Goal: Use online tool/utility: Utilize a website feature to perform a specific function

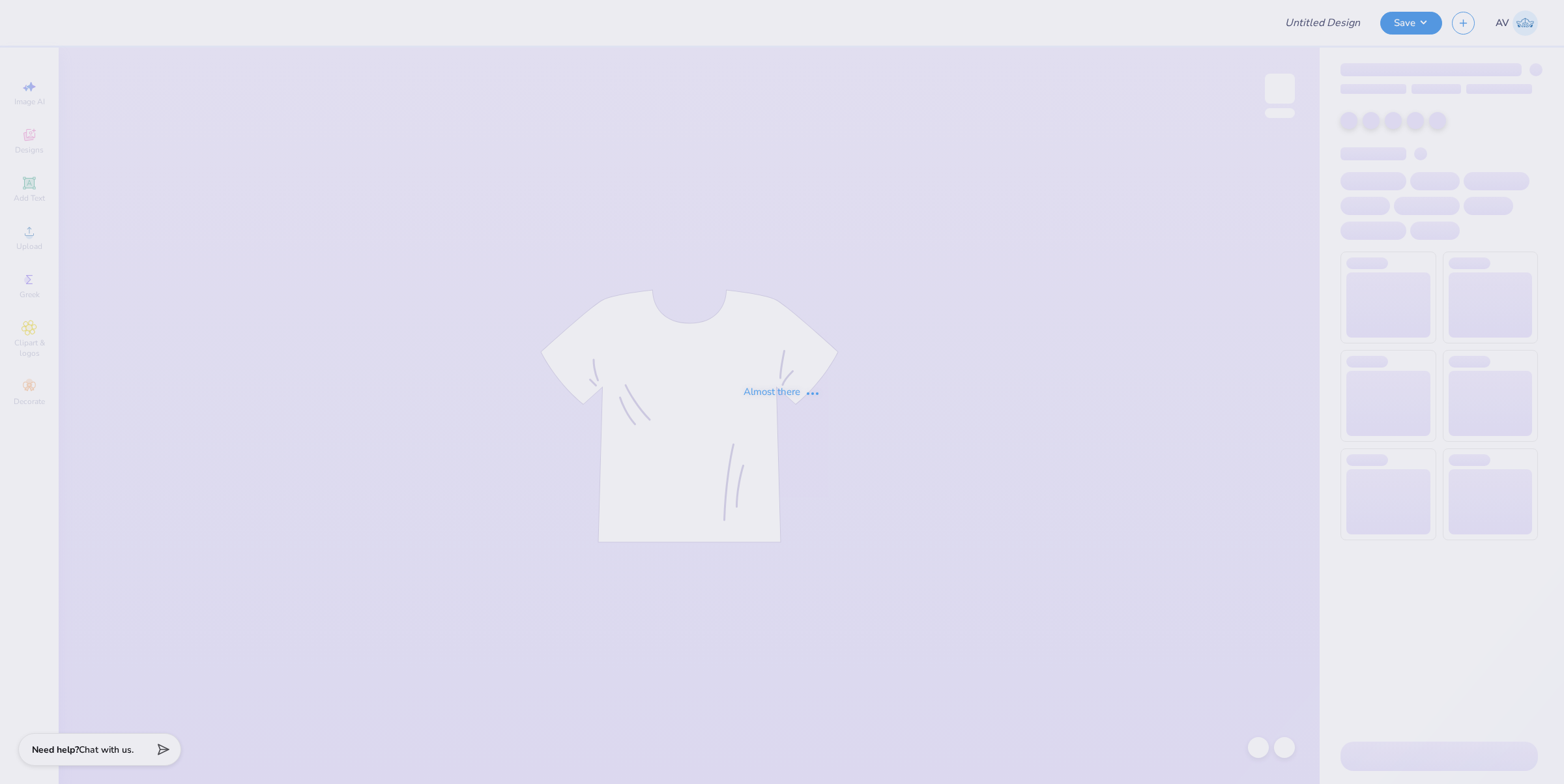
type input "Lambda Chi Camping Trip"
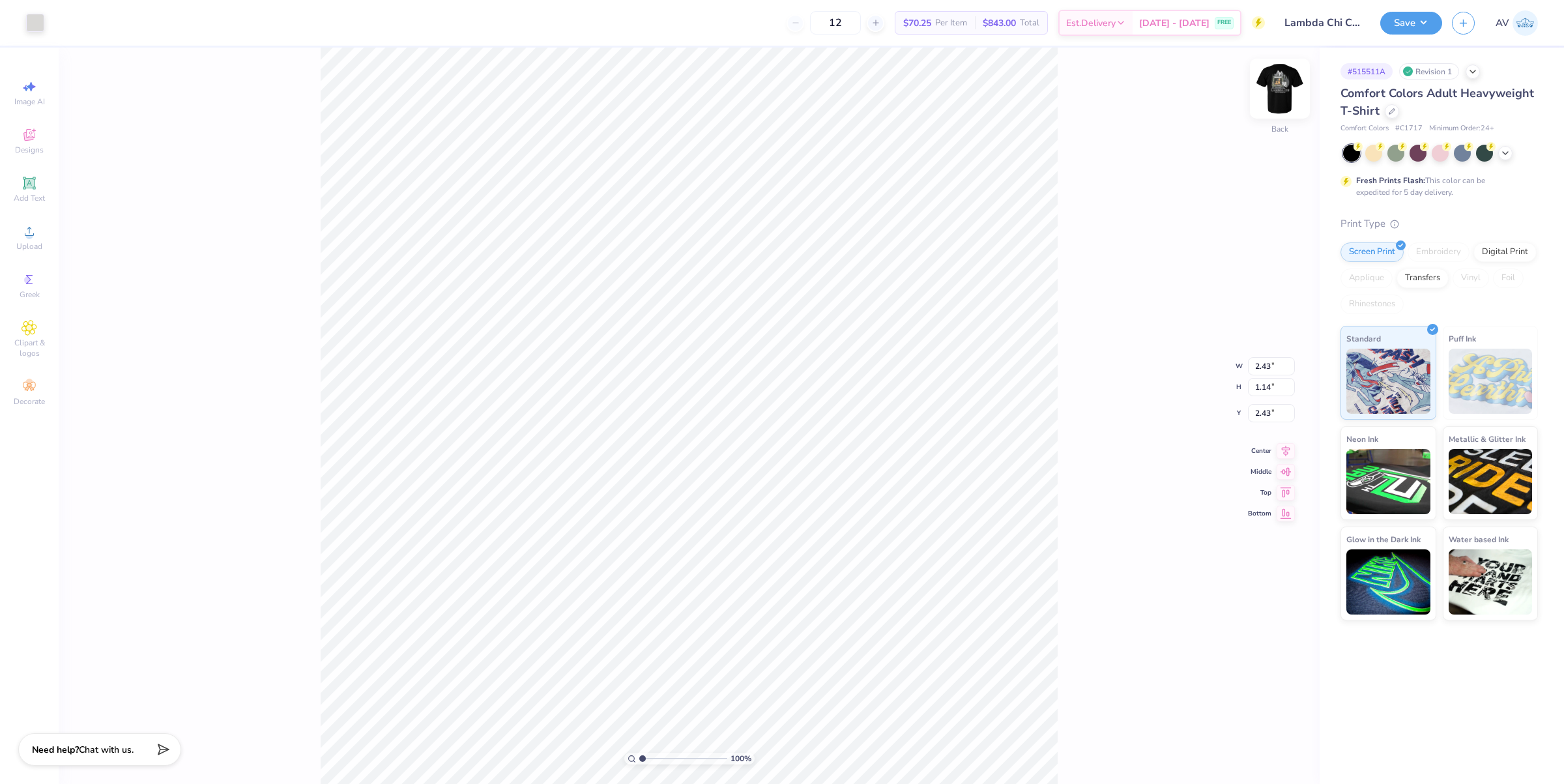
click at [1281, 89] on img at bounding box center [1280, 89] width 52 height 52
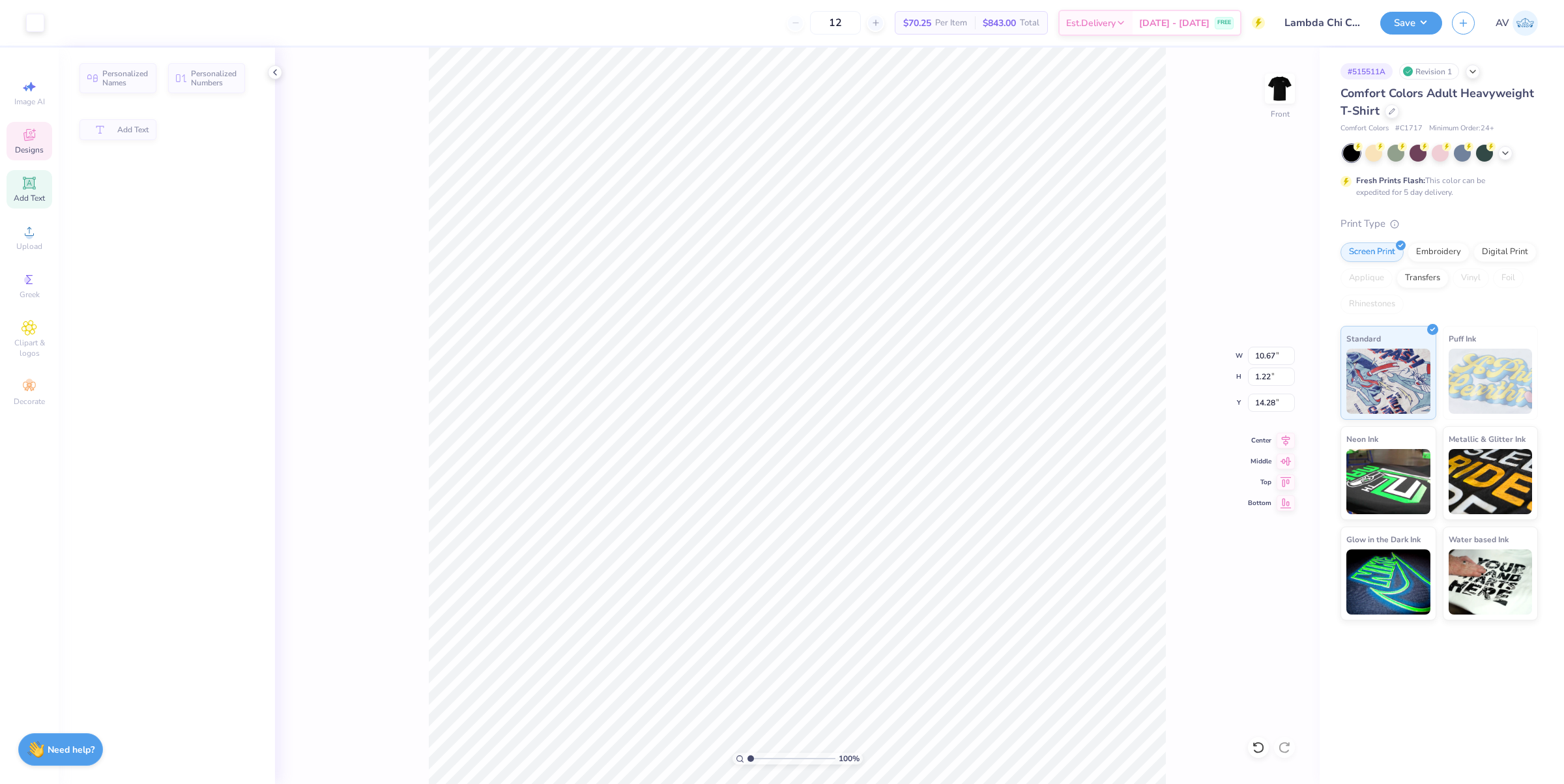
type input "10.67"
type input "1.22"
type input "14.28"
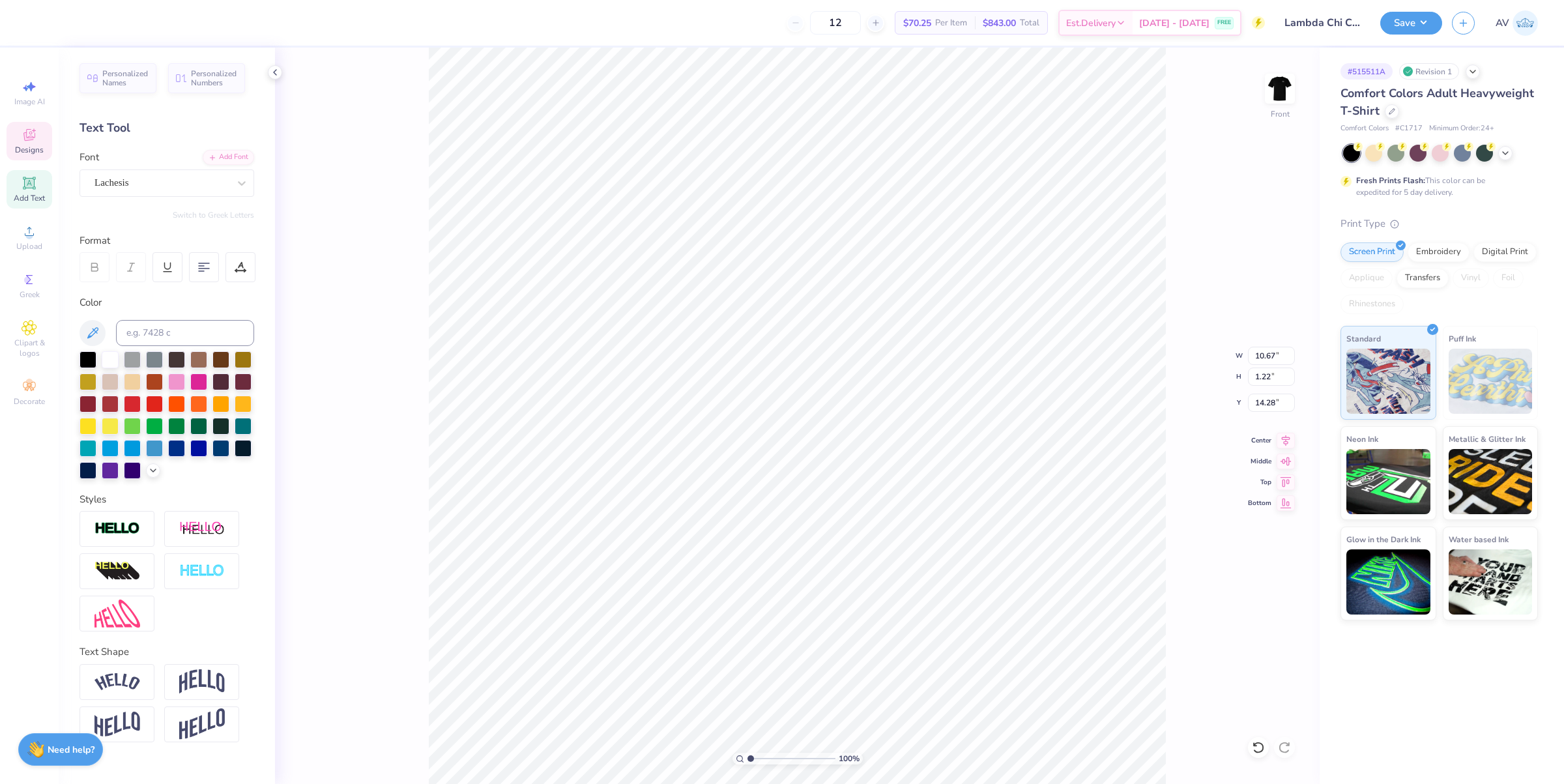
scroll to position [13, 2]
type input "2.39992570071807"
type input "6.33"
type input "0.82"
type input "15.64"
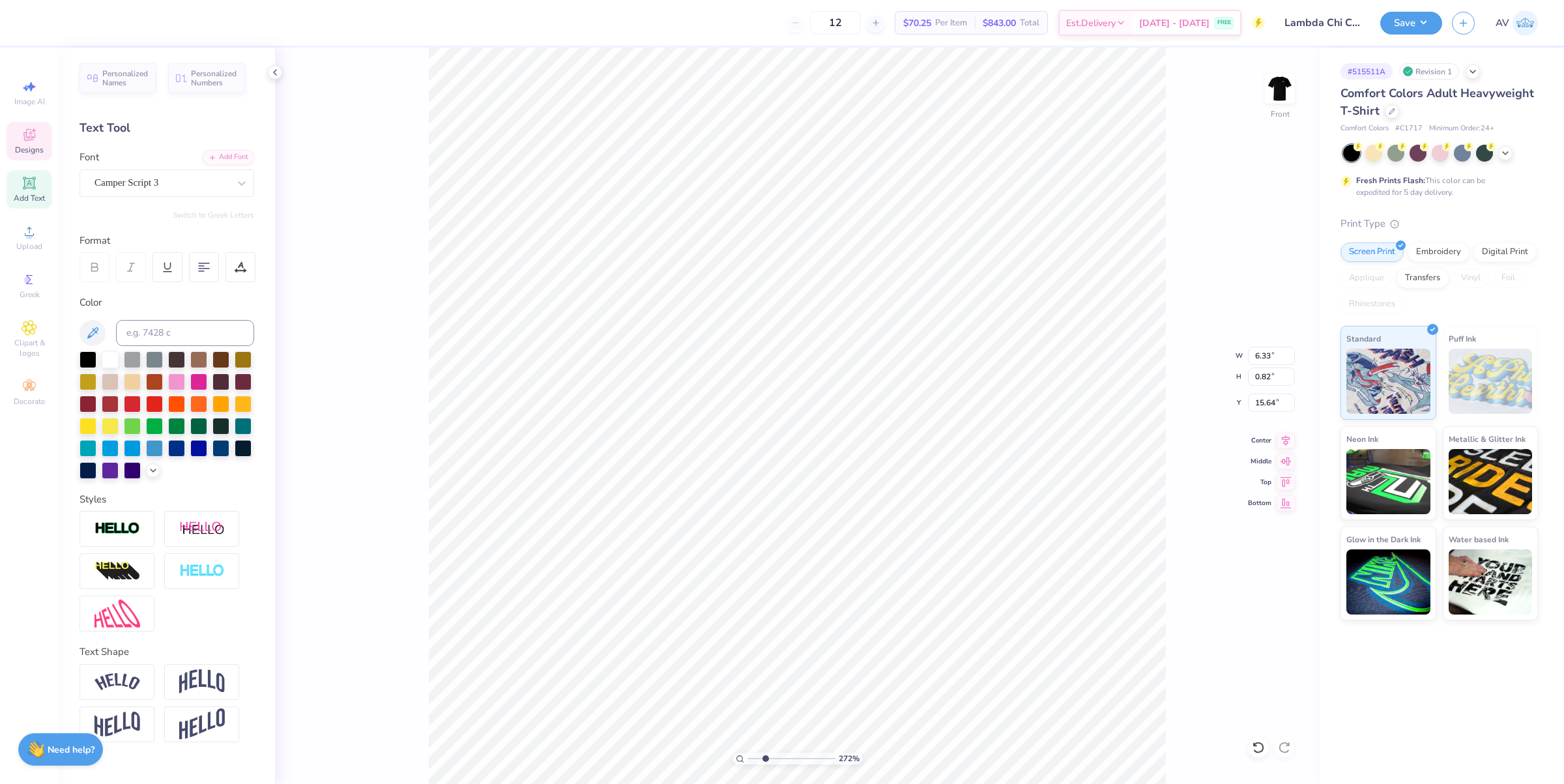
type input "2.71964217589675"
